Goal: Task Accomplishment & Management: Manage account settings

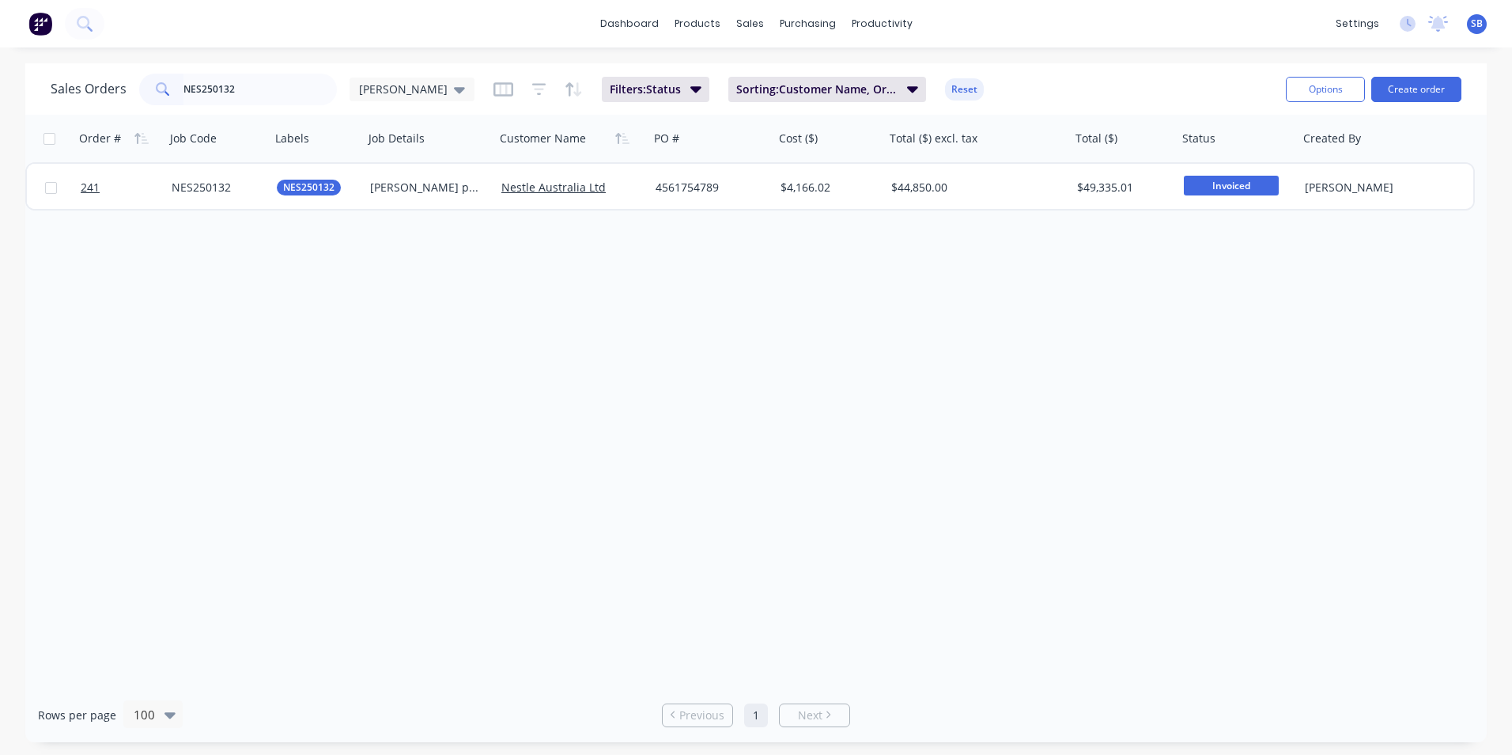
drag, startPoint x: 257, startPoint y: 82, endPoint x: 164, endPoint y: 74, distance: 93.7
click at [164, 74] on div "NES250132" at bounding box center [238, 90] width 198 height 32
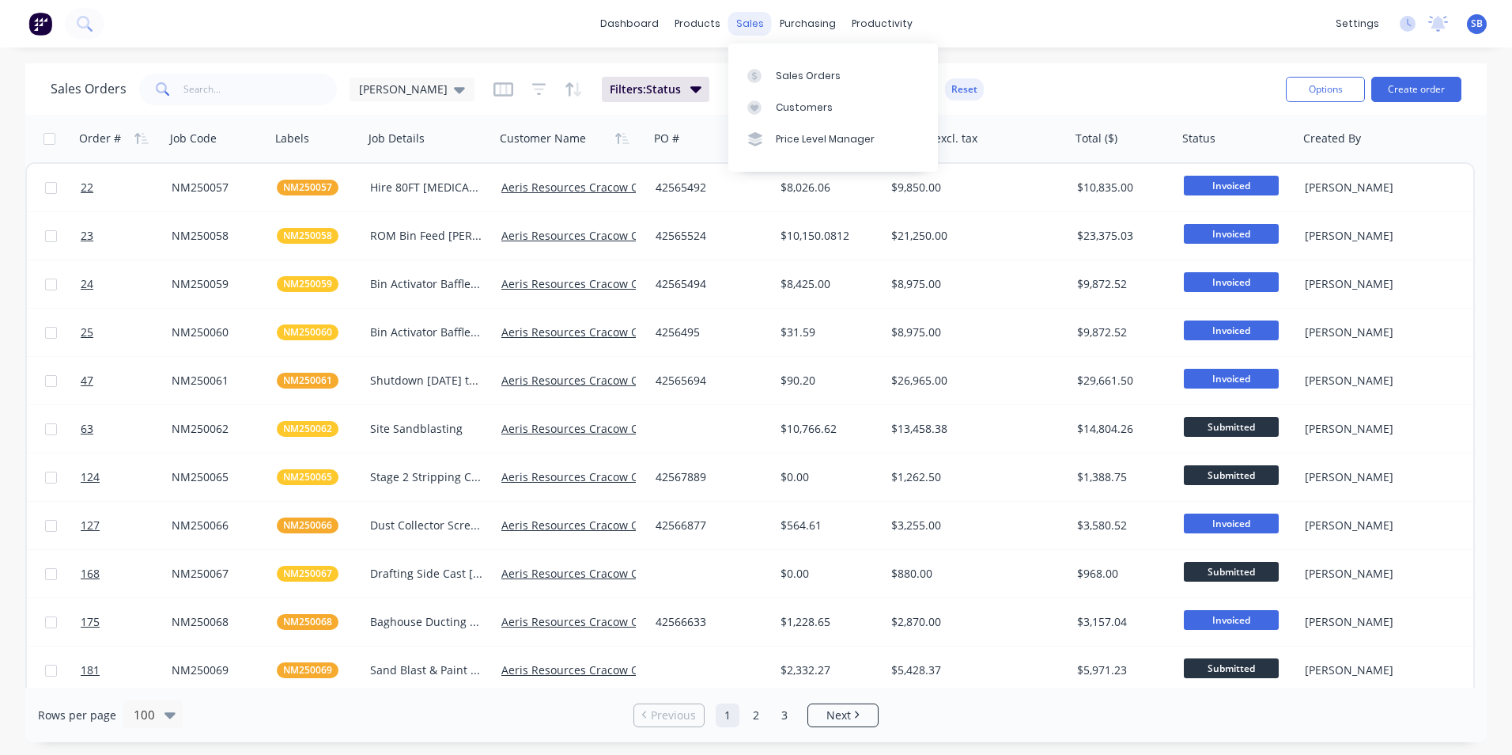
click at [759, 23] on div "sales" at bounding box center [750, 24] width 44 height 24
click at [1439, 81] on button "Create order" at bounding box center [1417, 89] width 90 height 25
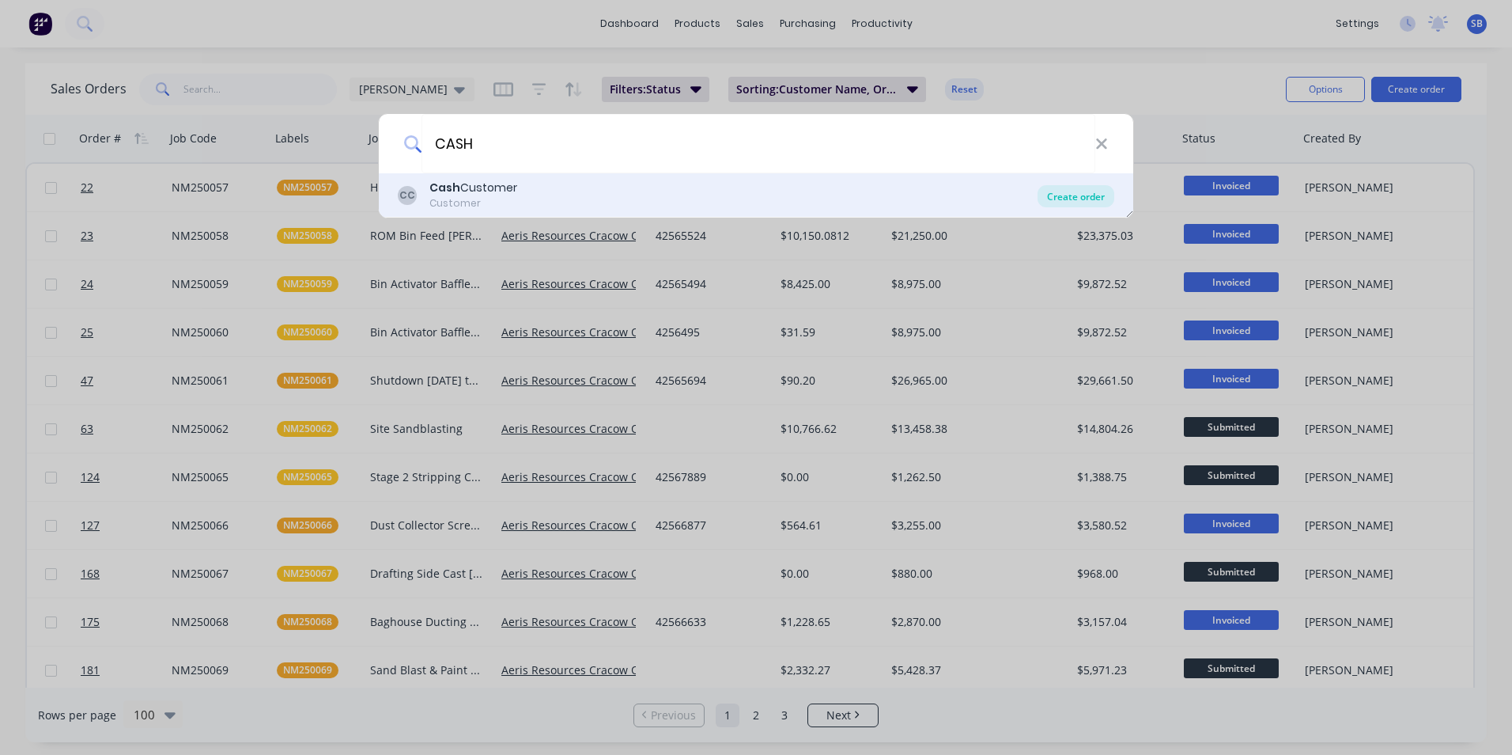
type input "CASH"
click at [1095, 188] on div "Create order" at bounding box center [1076, 196] width 77 height 22
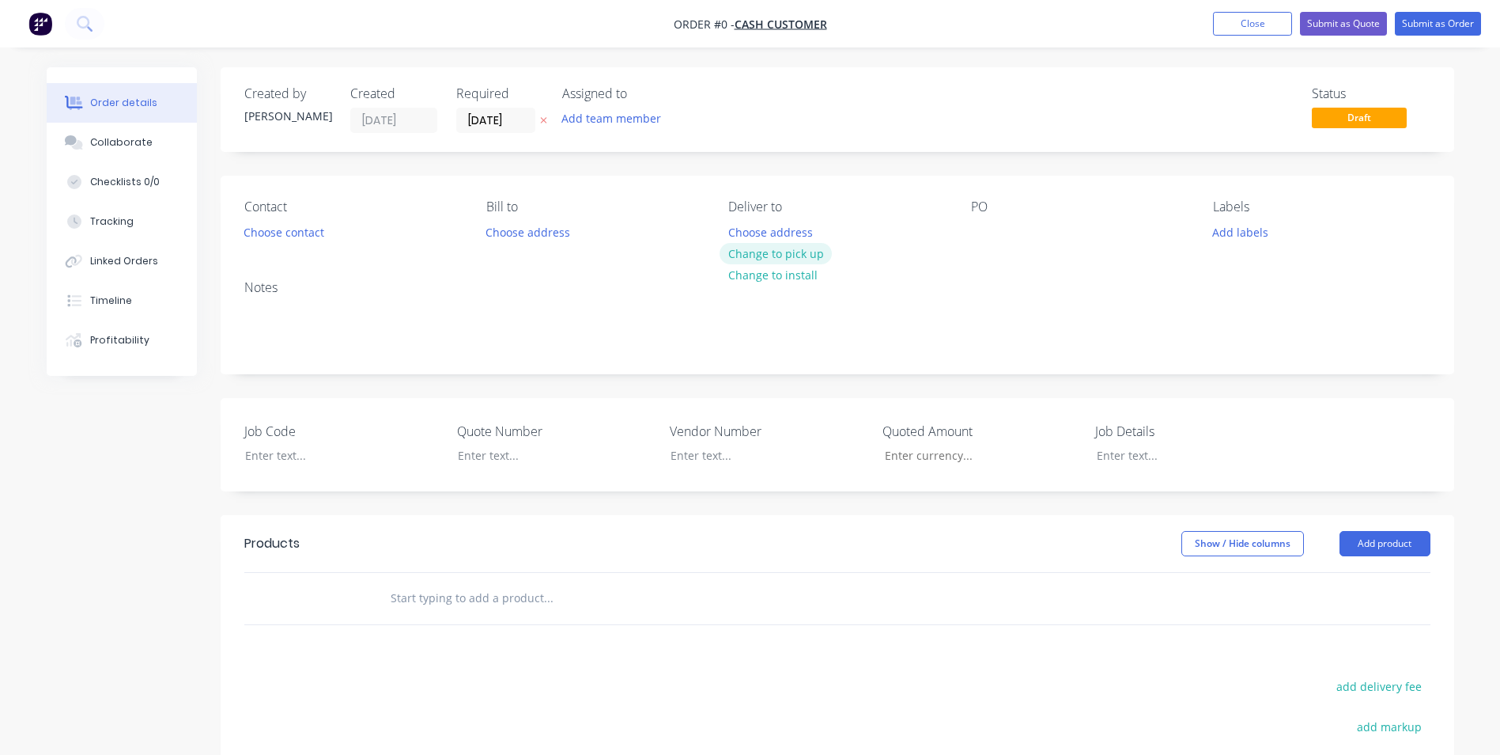
click at [766, 255] on button "Change to pick up" at bounding box center [776, 253] width 112 height 21
click at [764, 252] on button "Change to delivery" at bounding box center [777, 254] width 115 height 21
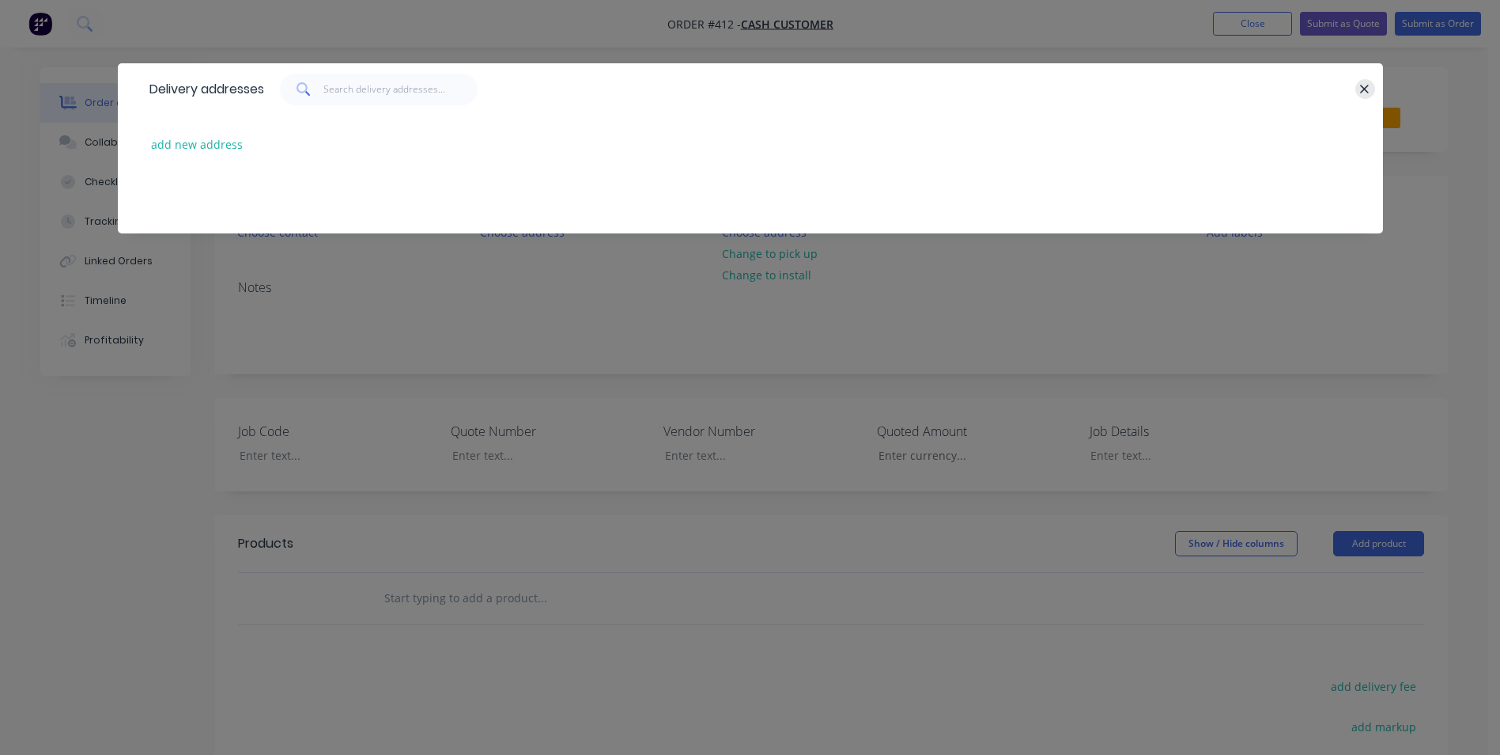
click at [1368, 93] on icon "button" at bounding box center [1365, 89] width 10 height 14
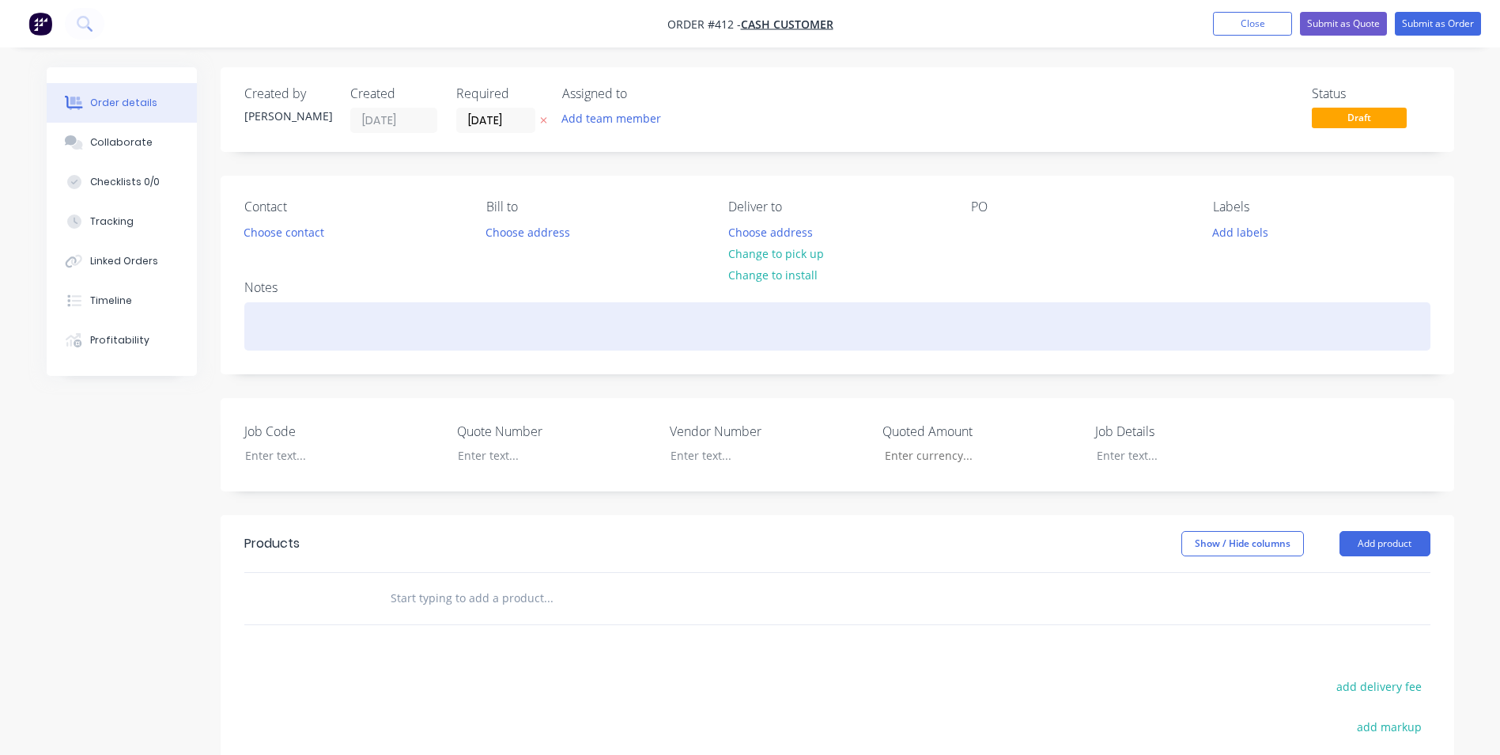
click at [293, 334] on div at bounding box center [837, 326] width 1186 height 48
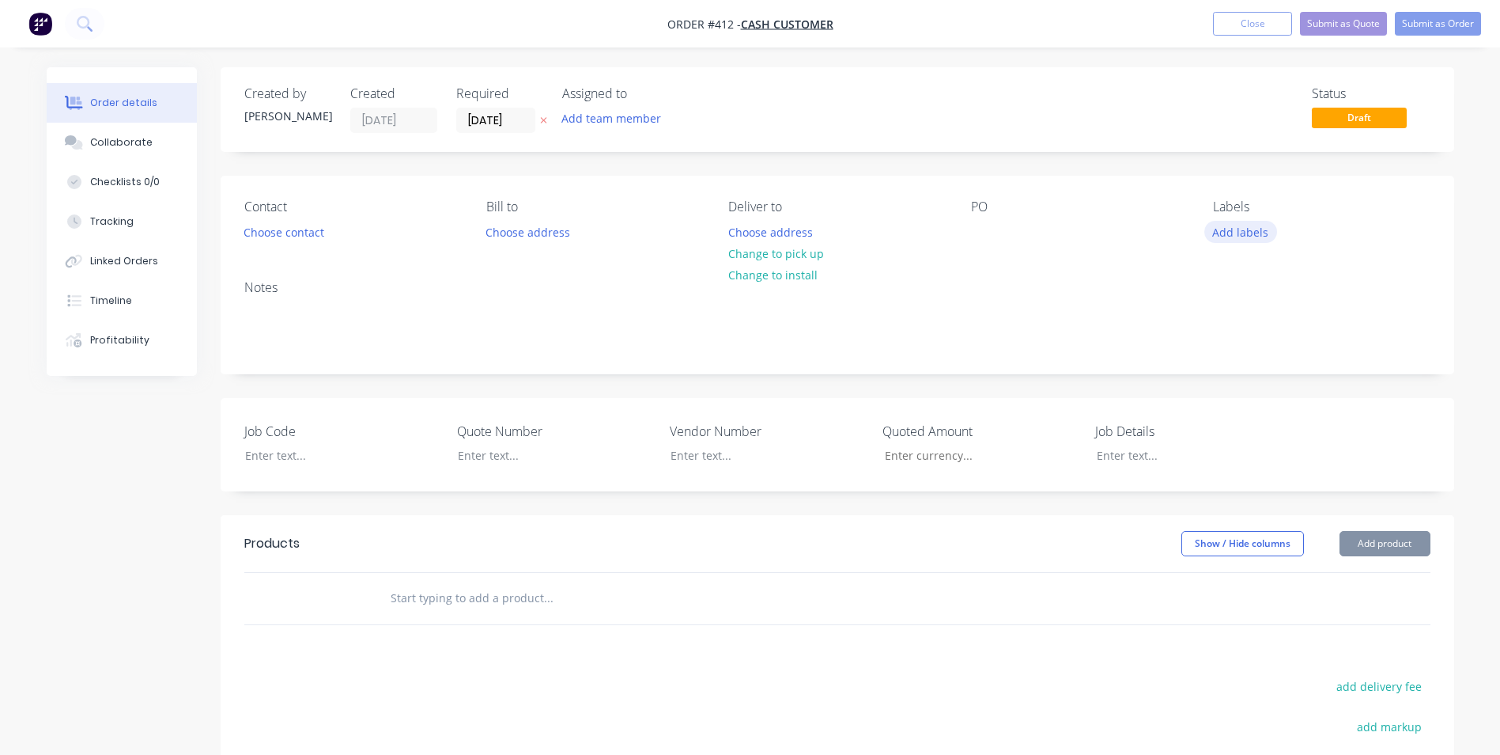
click at [1256, 234] on button "Add labels" at bounding box center [1241, 231] width 73 height 21
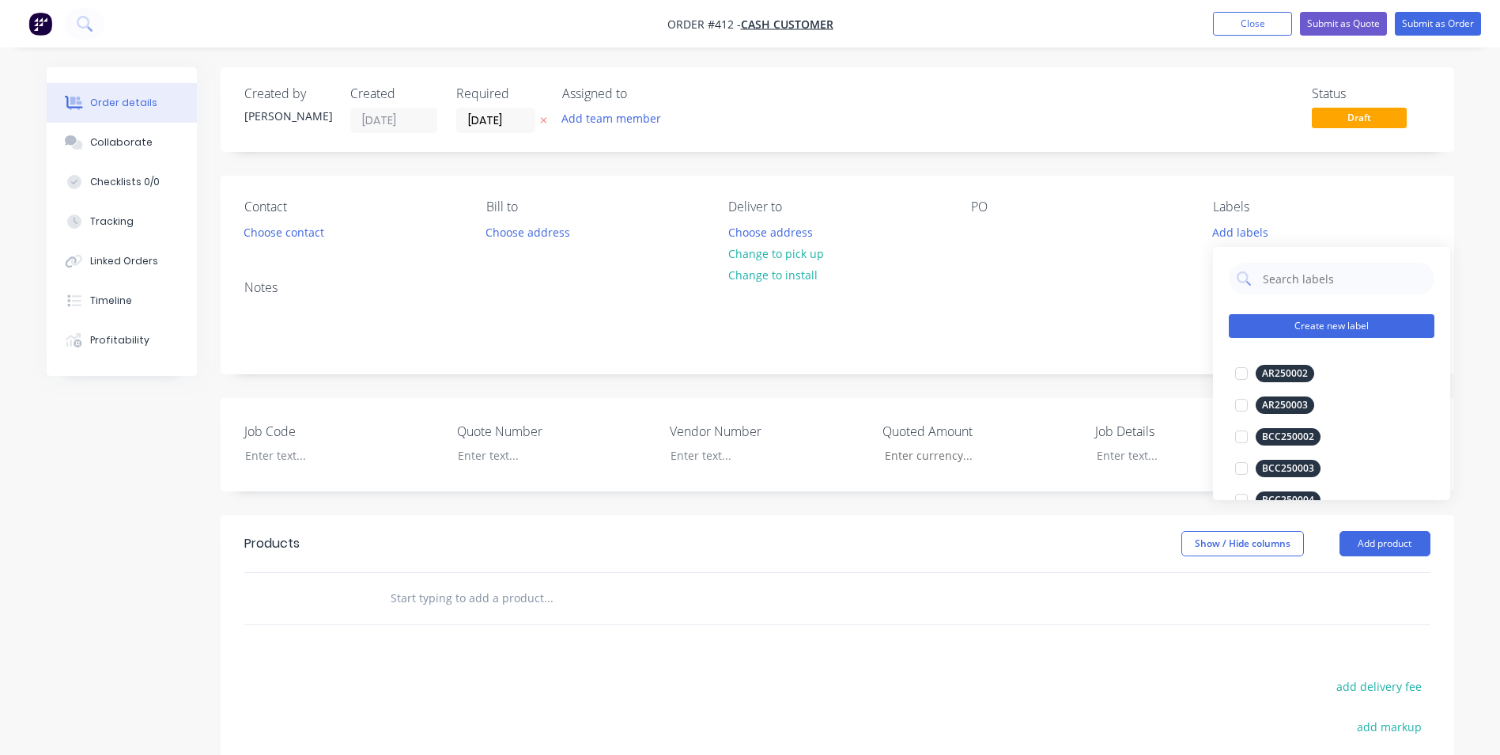
click at [1337, 326] on button "Create new label" at bounding box center [1332, 326] width 206 height 24
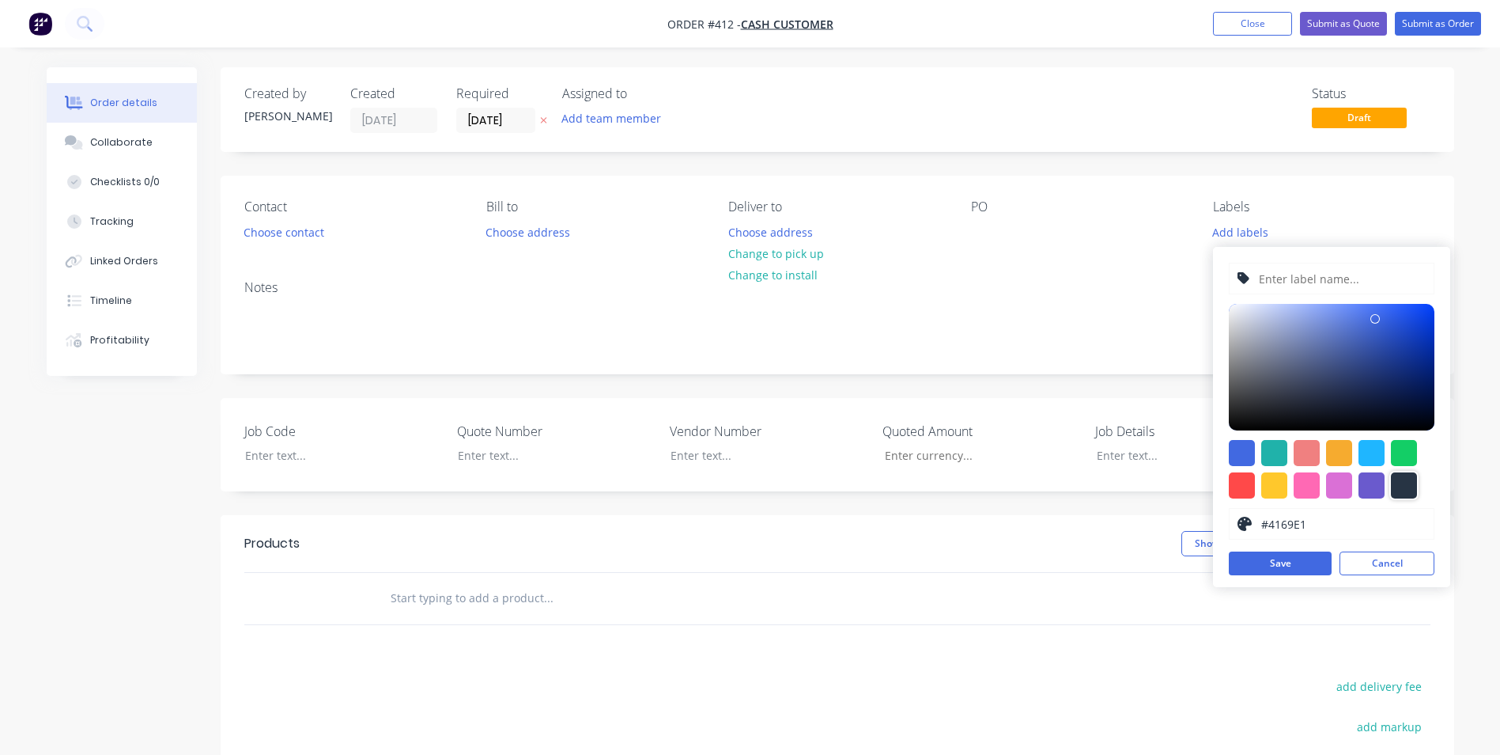
click at [1407, 482] on div at bounding box center [1404, 485] width 26 height 26
type input "#273444"
click at [1328, 275] on input "text" at bounding box center [1342, 278] width 168 height 30
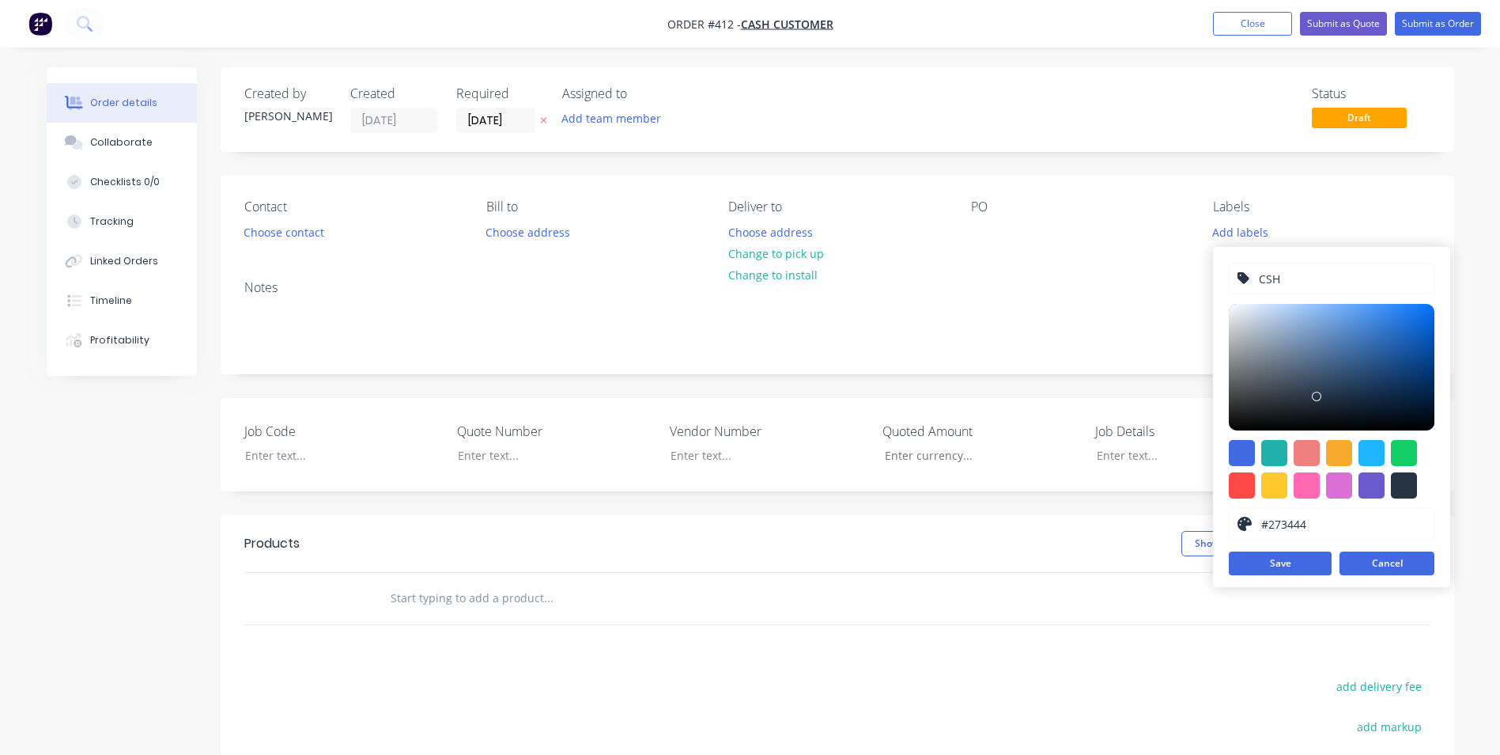
type input "CSH"
click at [1396, 568] on button "Cancel" at bounding box center [1387, 563] width 95 height 24
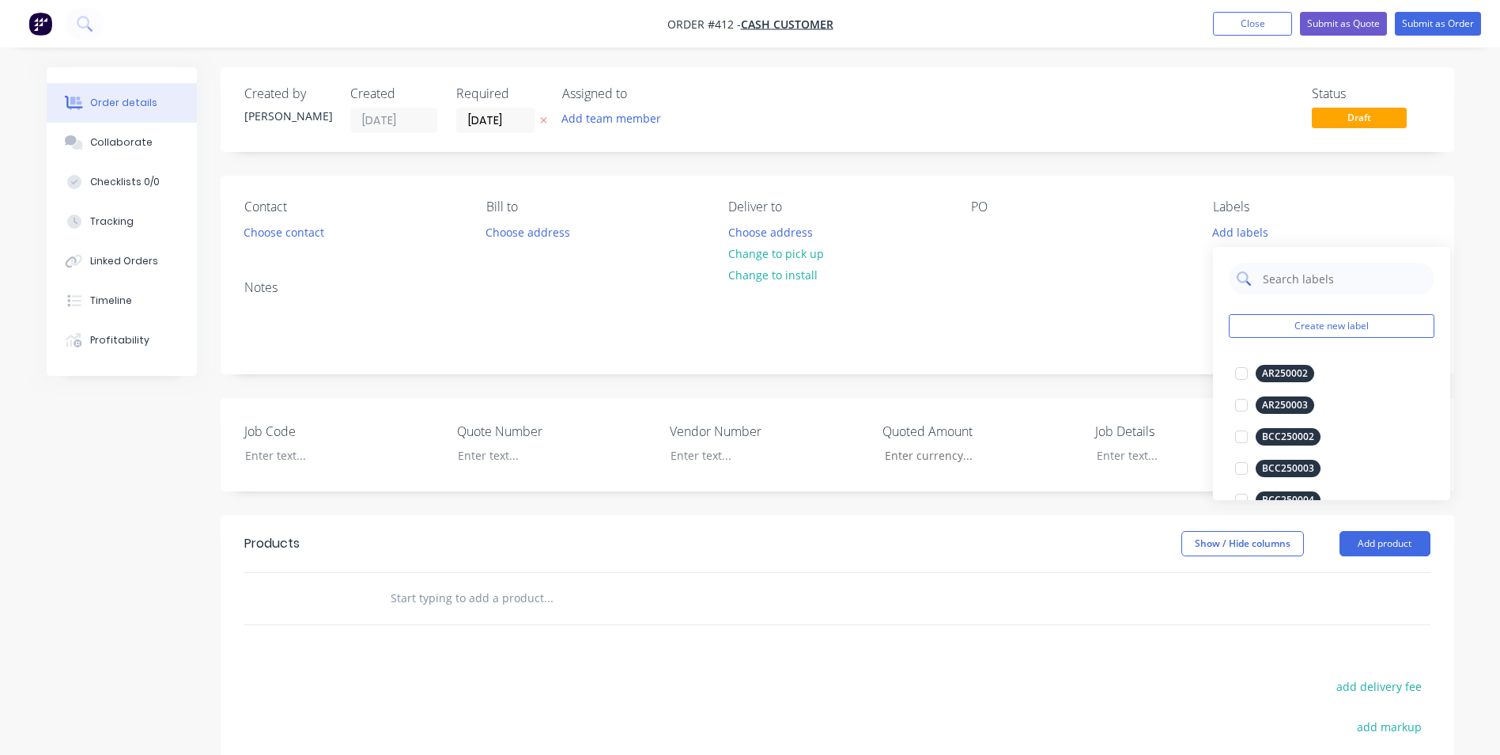
click at [1302, 278] on input "text" at bounding box center [1344, 279] width 165 height 32
type input "CSH"
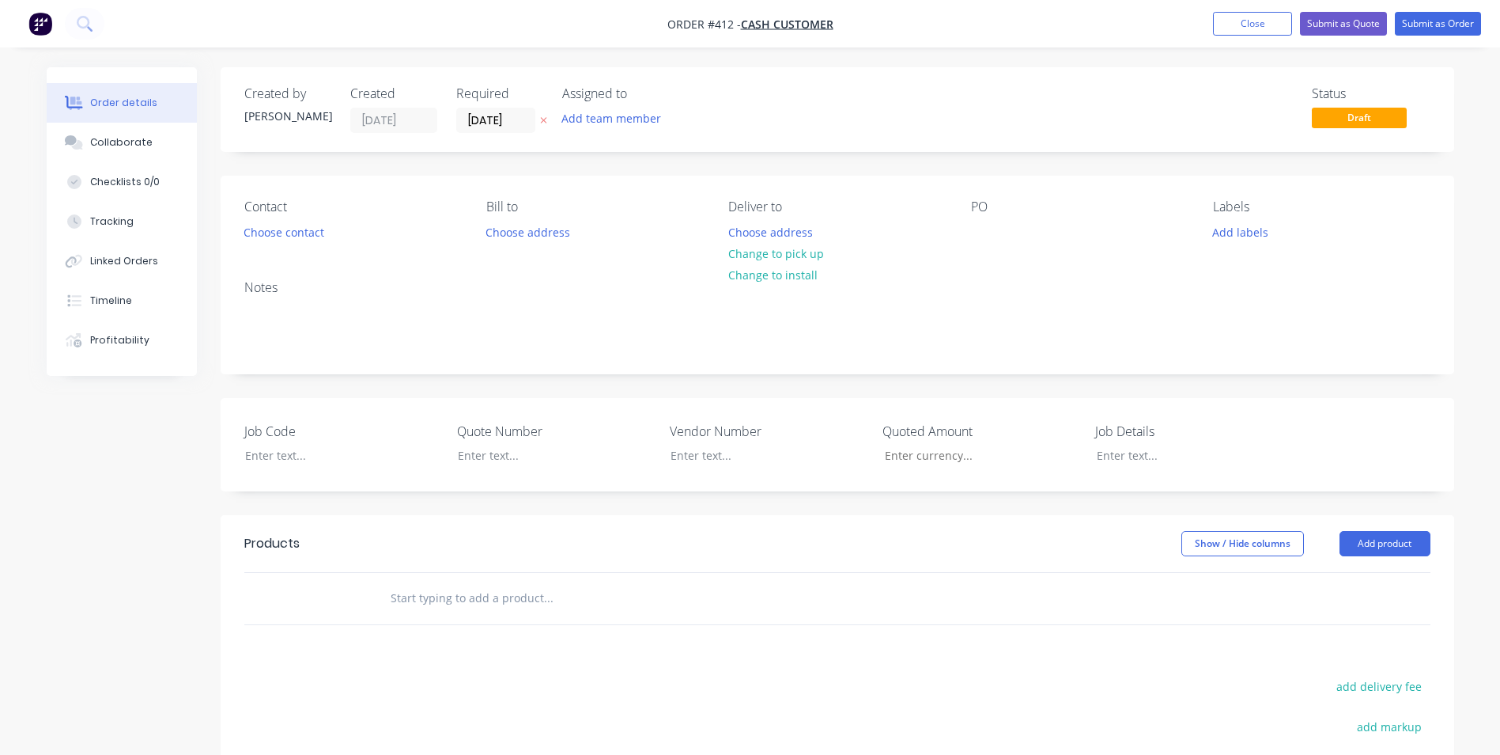
drag, startPoint x: 1043, startPoint y: 270, endPoint x: 1055, endPoint y: 265, distance: 12.8
click at [1043, 270] on div "Notes" at bounding box center [838, 320] width 1234 height 106
click at [1242, 16] on button "Close" at bounding box center [1252, 24] width 79 height 24
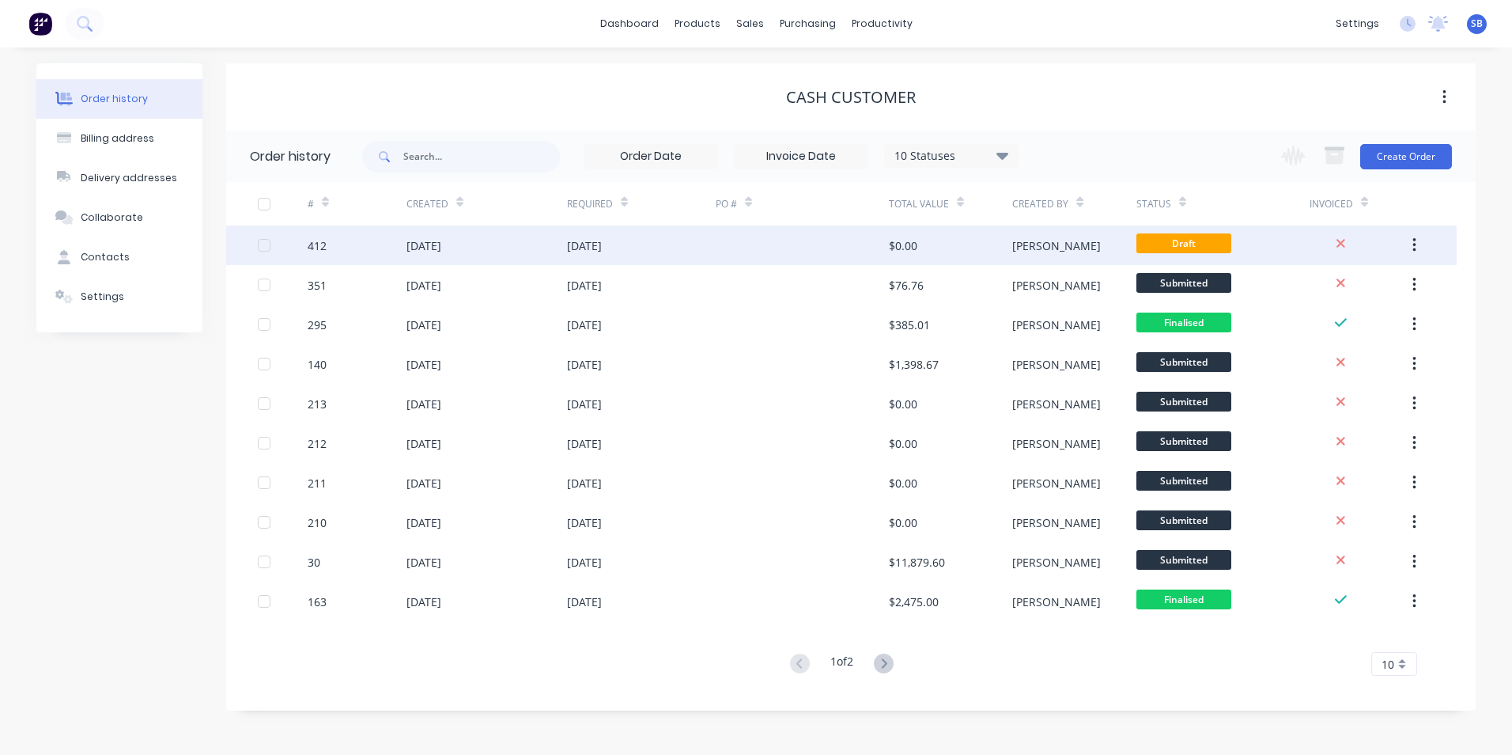
click at [1065, 230] on div "[PERSON_NAME]" at bounding box center [1073, 245] width 123 height 40
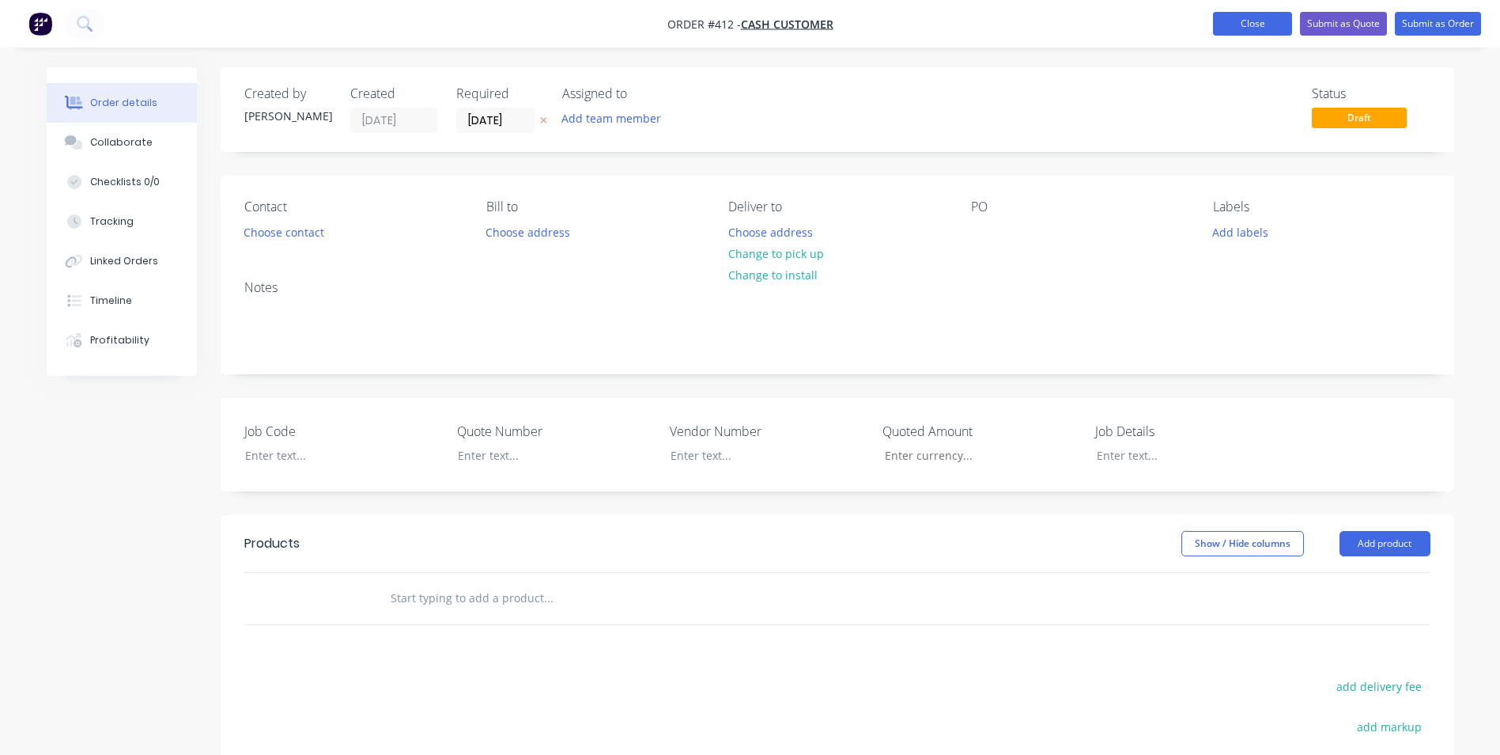
click at [1230, 20] on button "Close" at bounding box center [1252, 24] width 79 height 24
